Goal: Information Seeking & Learning: Learn about a topic

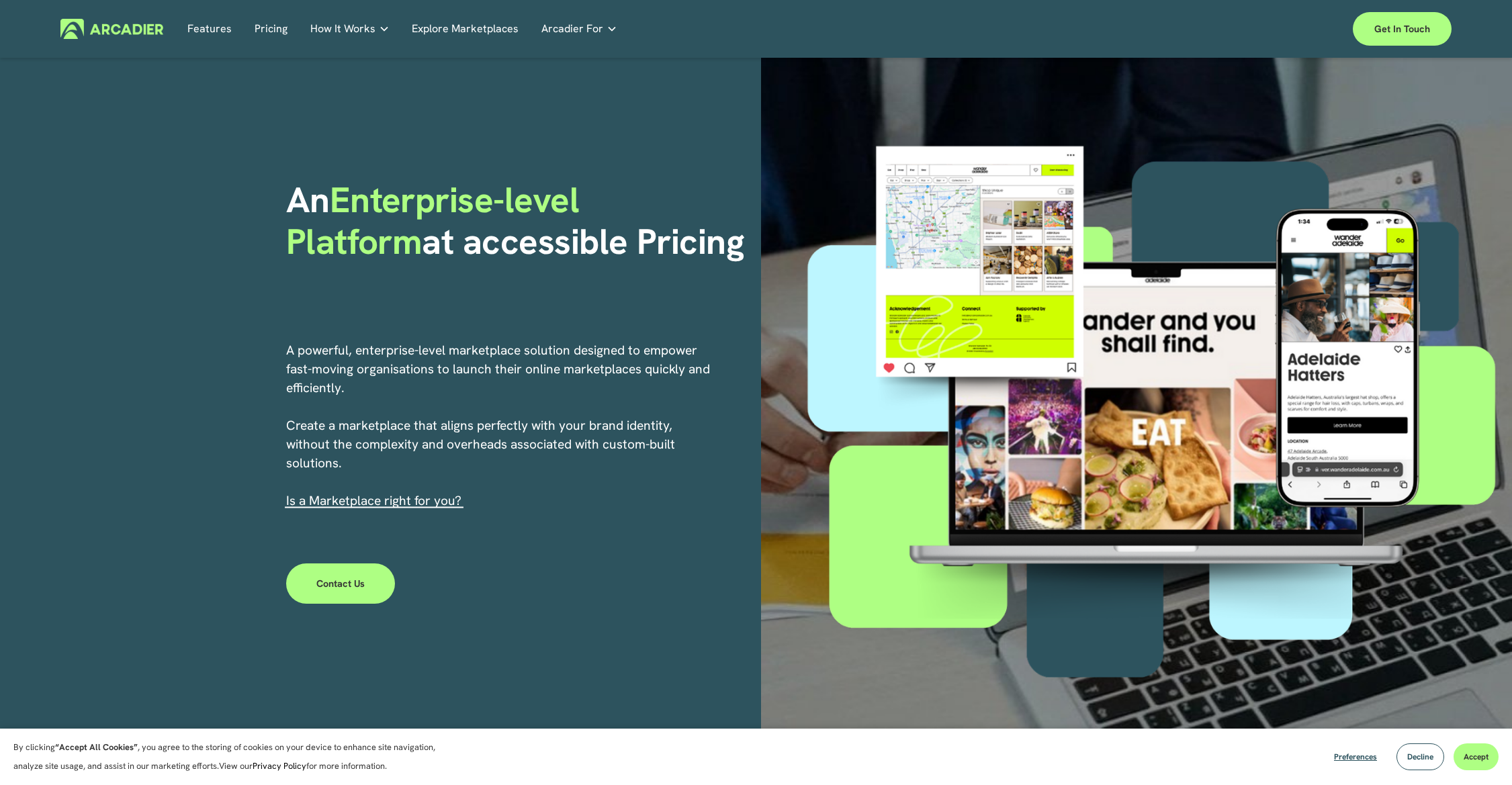
click at [217, 32] on link "Features" at bounding box center [210, 29] width 45 height 20
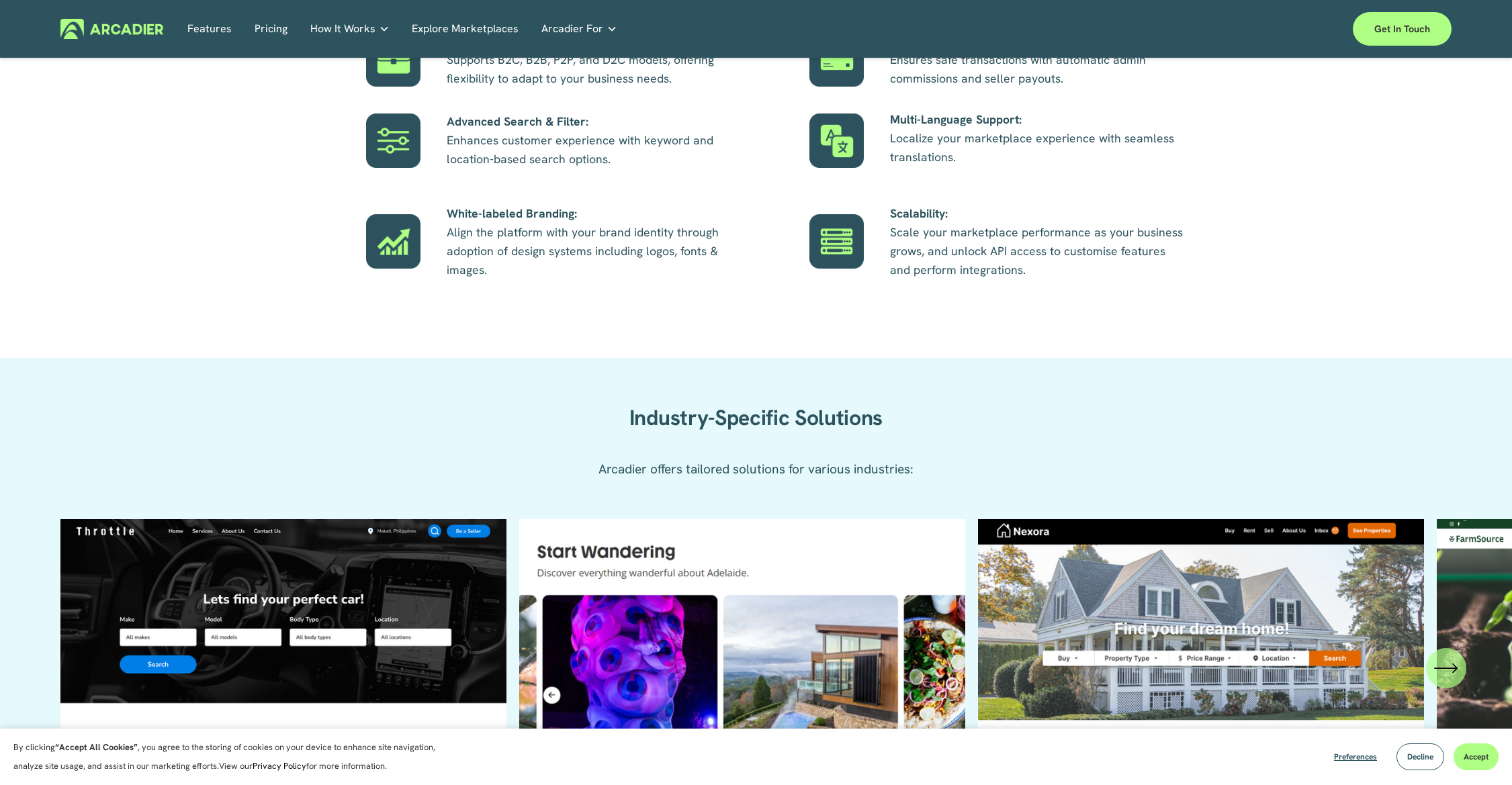
scroll to position [1219, 0]
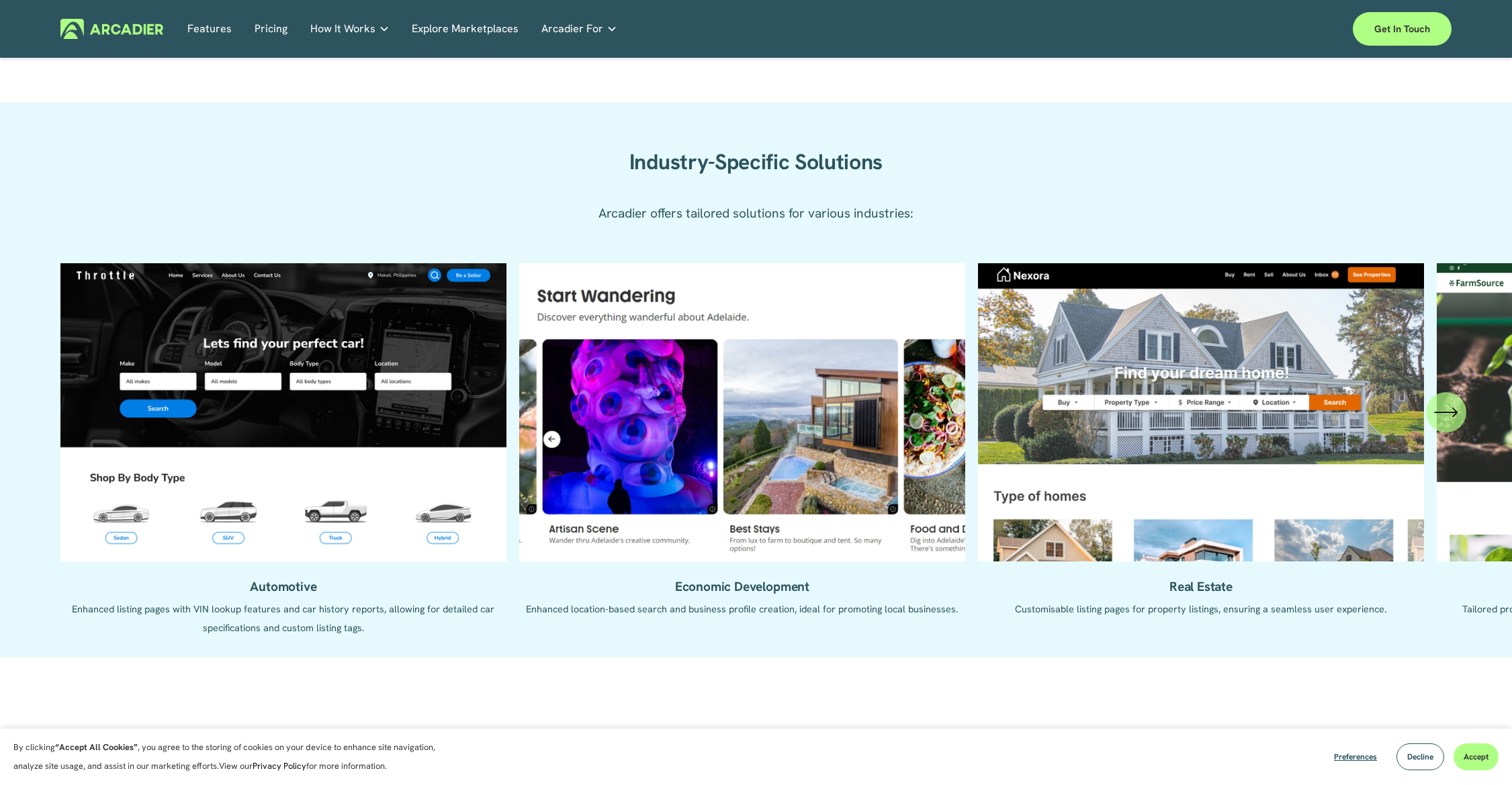
click at [1140, 304] on ul "Automotive Enhanced listing pages with VIN lookup features and car history repo…" at bounding box center [756, 450] width 1391 height 374
click at [1173, 506] on ul "Automotive Enhanced listing pages with VIN lookup features and car history repo…" at bounding box center [756, 450] width 1391 height 374
click at [1454, 413] on icon "\a \a \a Next\a \a" at bounding box center [1445, 413] width 21 height 0
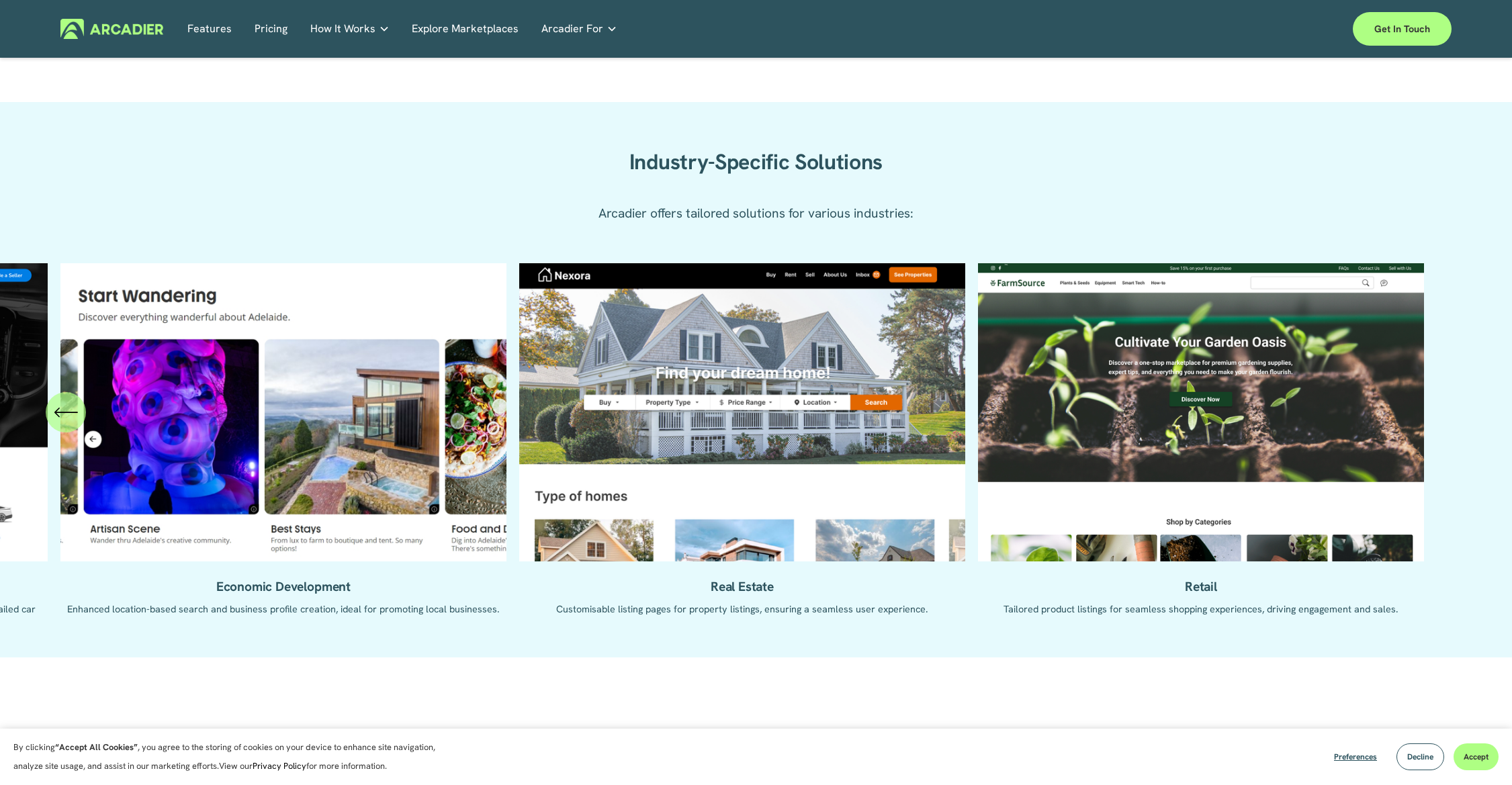
click at [626, 460] on ul "Automotive Enhanced listing pages with VIN lookup features and car history repo…" at bounding box center [756, 450] width 1391 height 374
click at [0, 0] on div "Case Studies Read about game-changing marketplace solutions." at bounding box center [0, 0] width 0 height 0
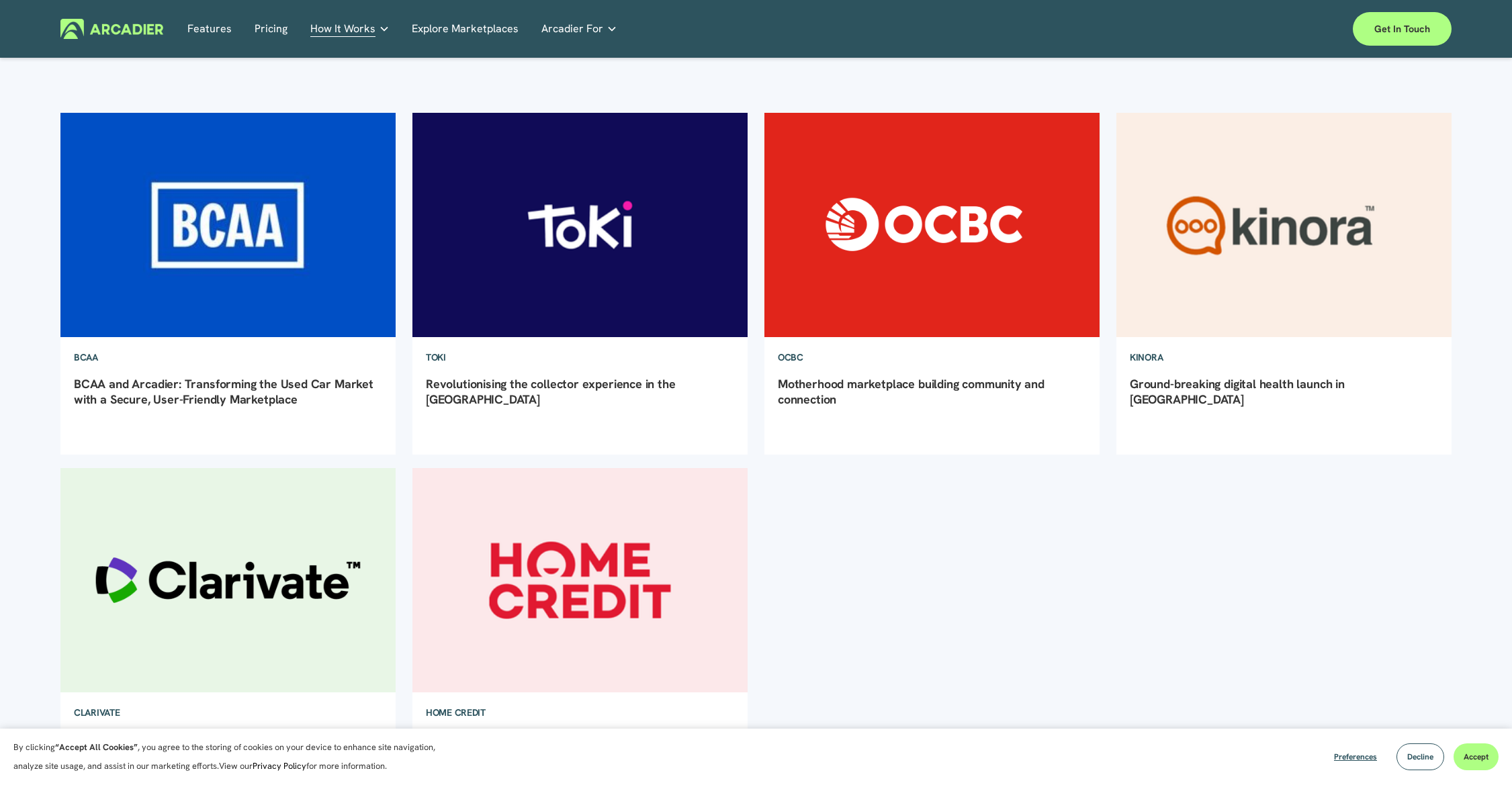
scroll to position [260, 0]
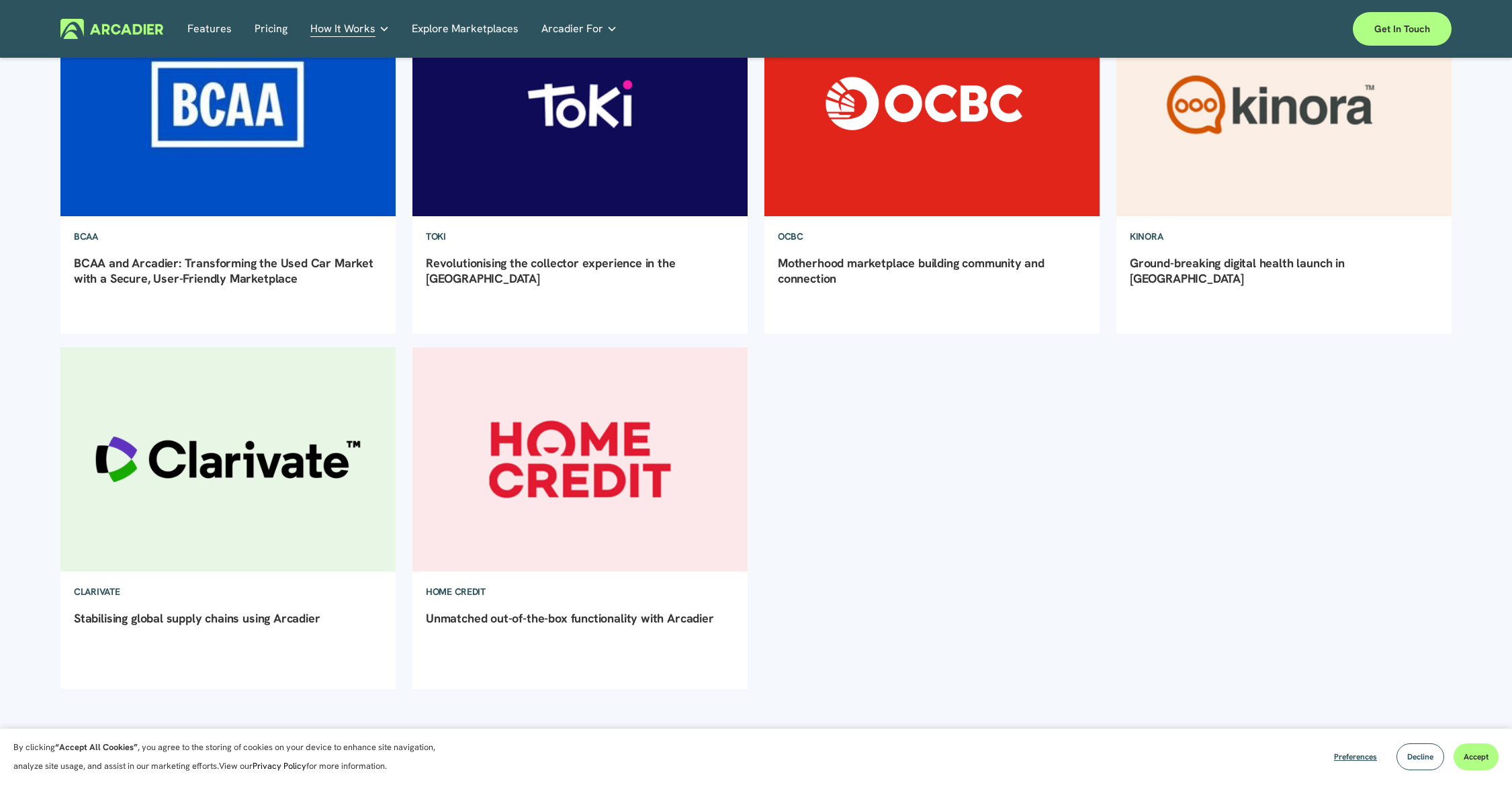
click at [505, 479] on img at bounding box center [580, 459] width 338 height 226
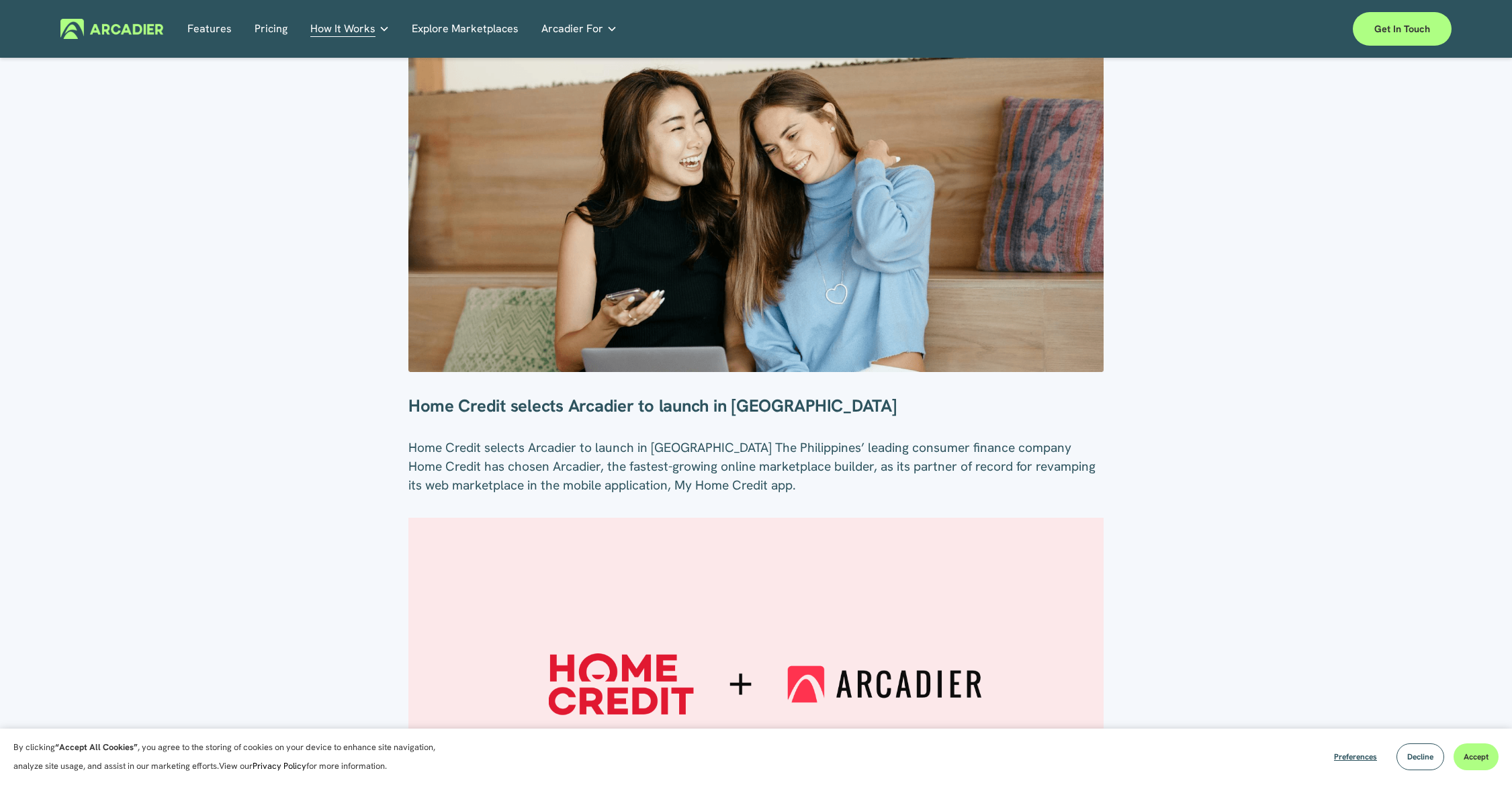
scroll to position [274, 0]
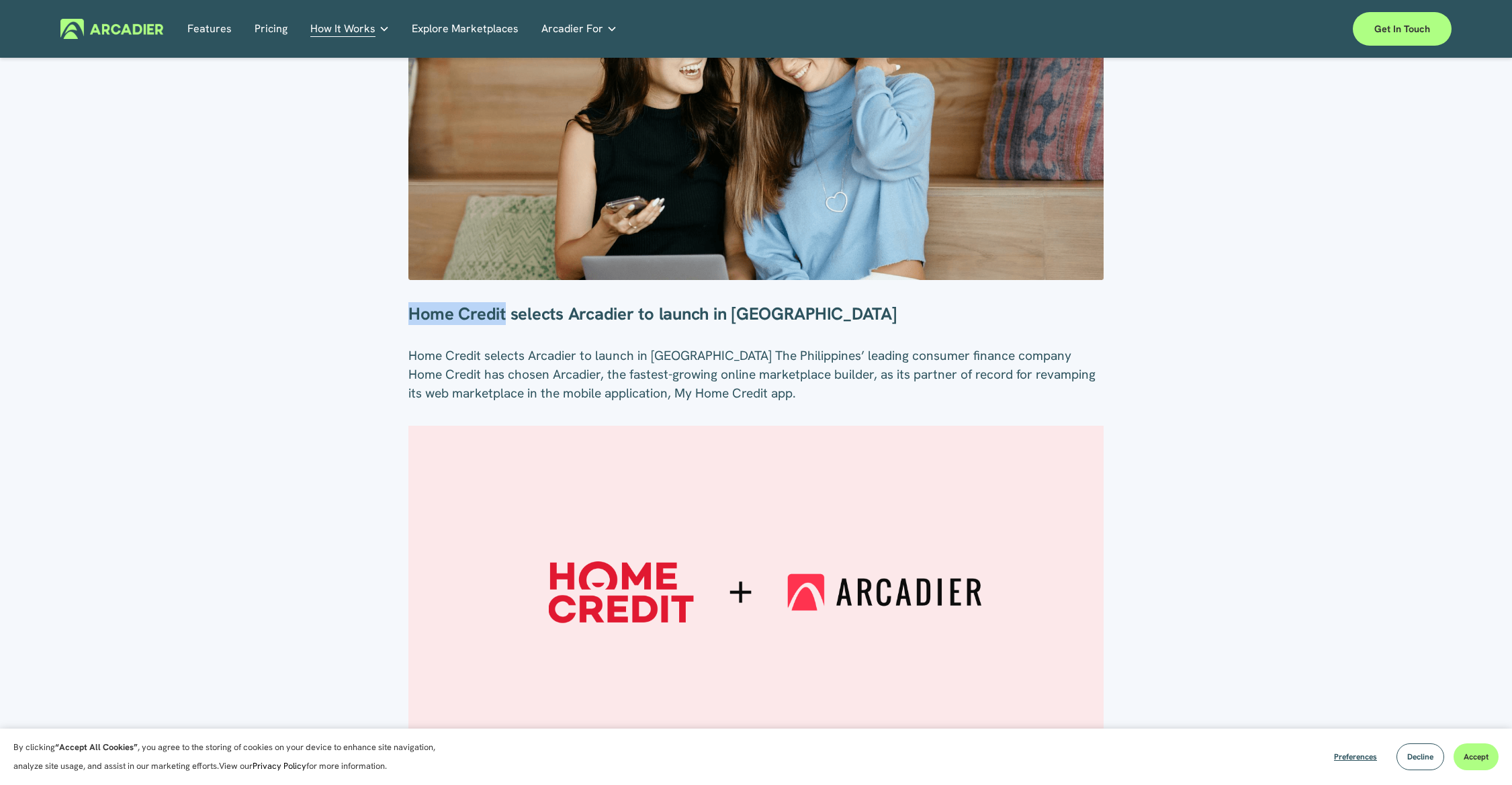
drag, startPoint x: 478, startPoint y: 314, endPoint x: 503, endPoint y: 313, distance: 25.0
click at [503, 313] on div "Home Credit selects Arcadier to launch in [GEOGRAPHIC_DATA] Home Credit selects…" at bounding box center [756, 353] width 718 height 122
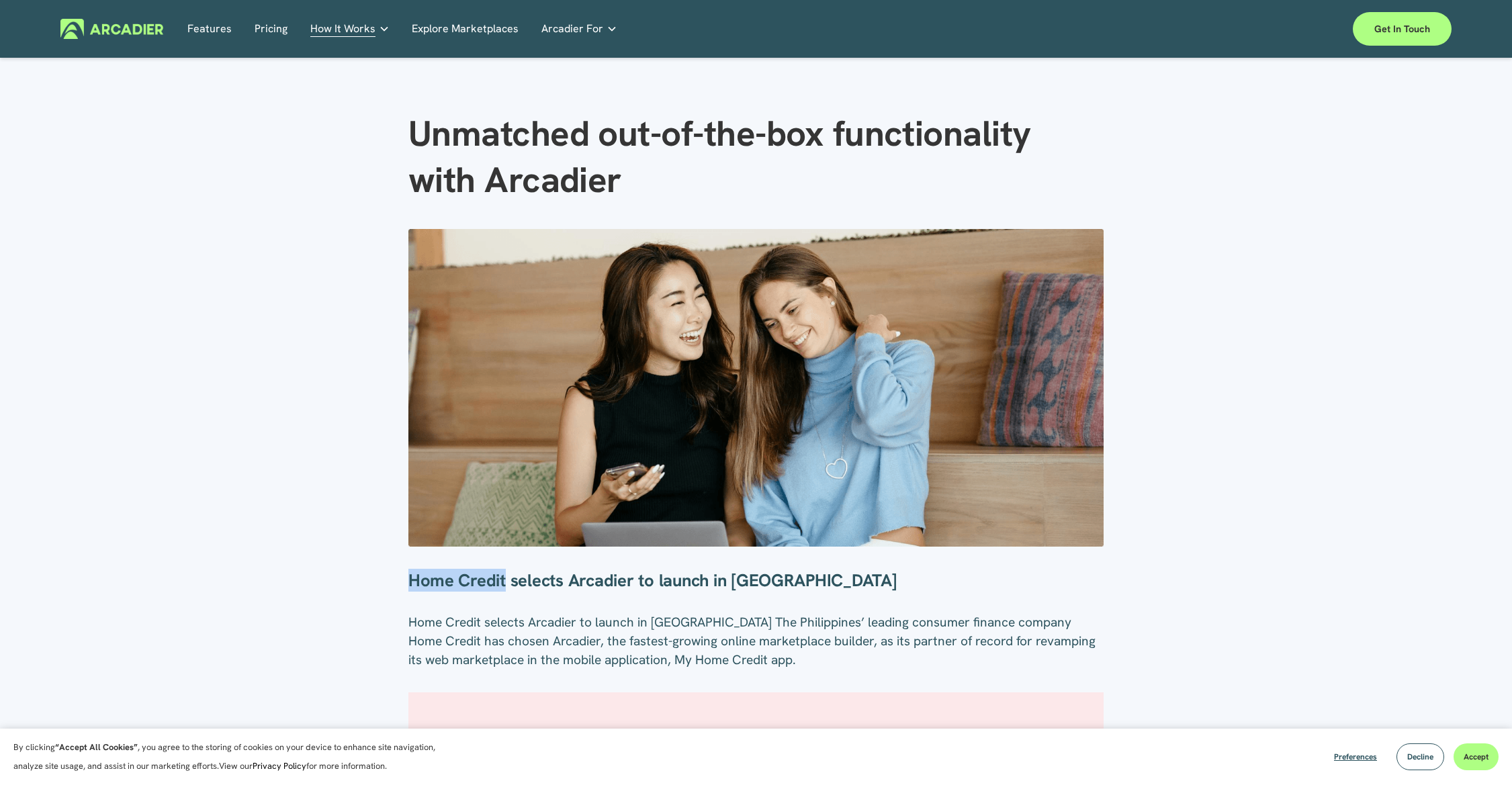
scroll to position [0, 0]
